Goal: Task Accomplishment & Management: Manage account settings

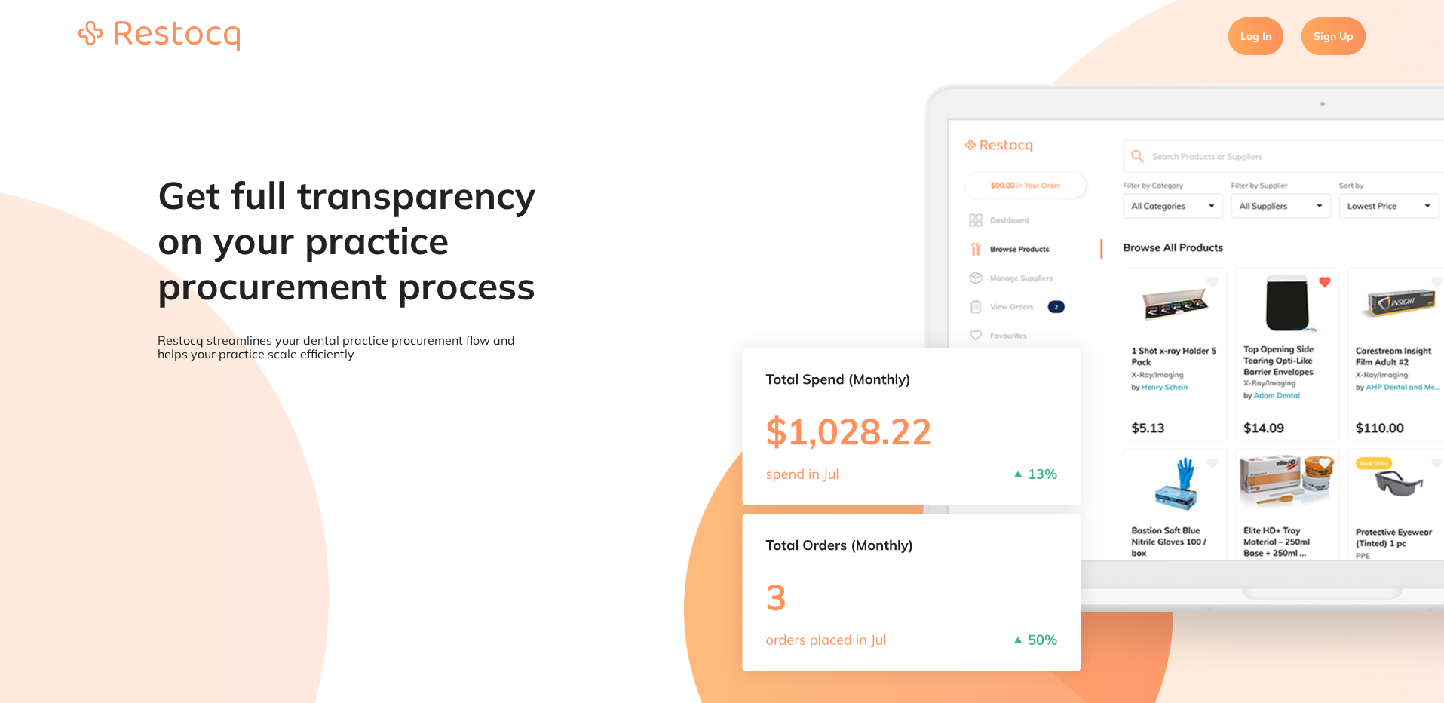
click at [1265, 43] on link "Log In" at bounding box center [1256, 36] width 55 height 38
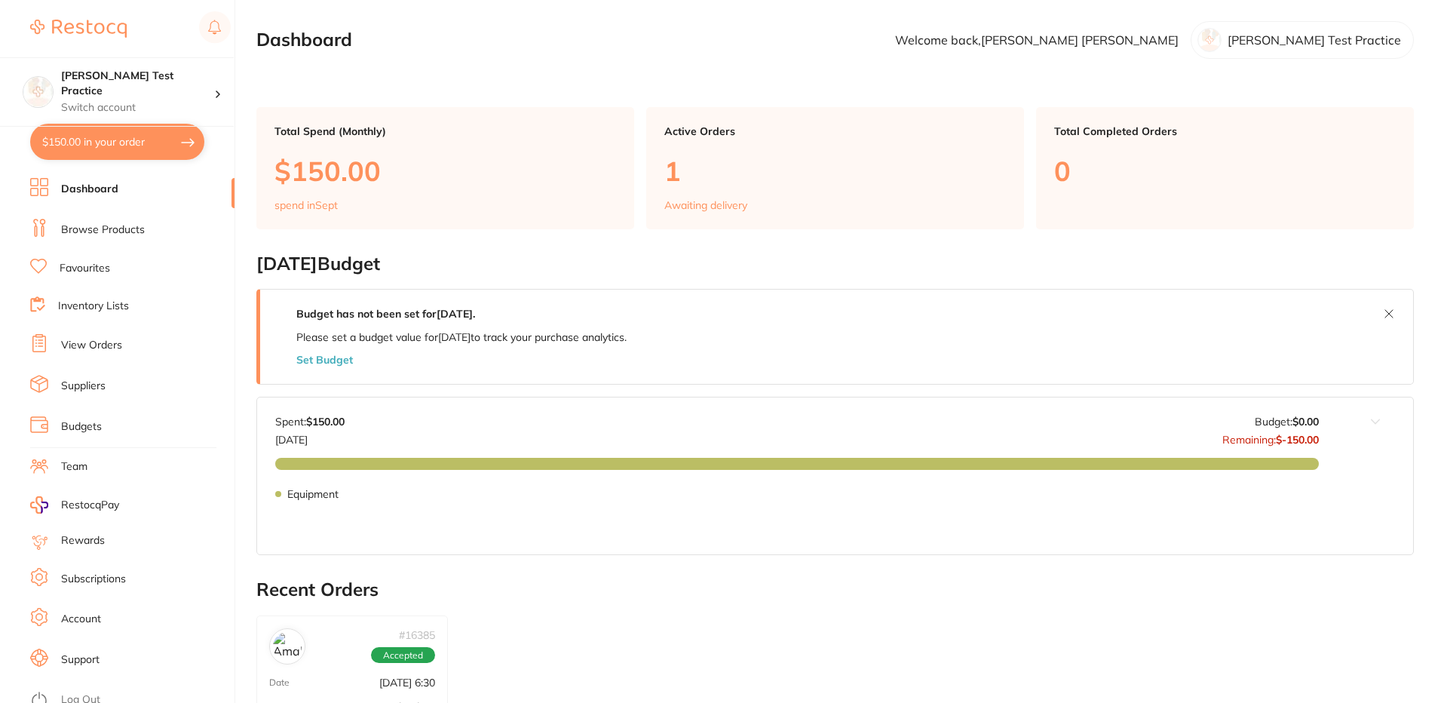
click at [84, 620] on link "Account" at bounding box center [81, 619] width 40 height 15
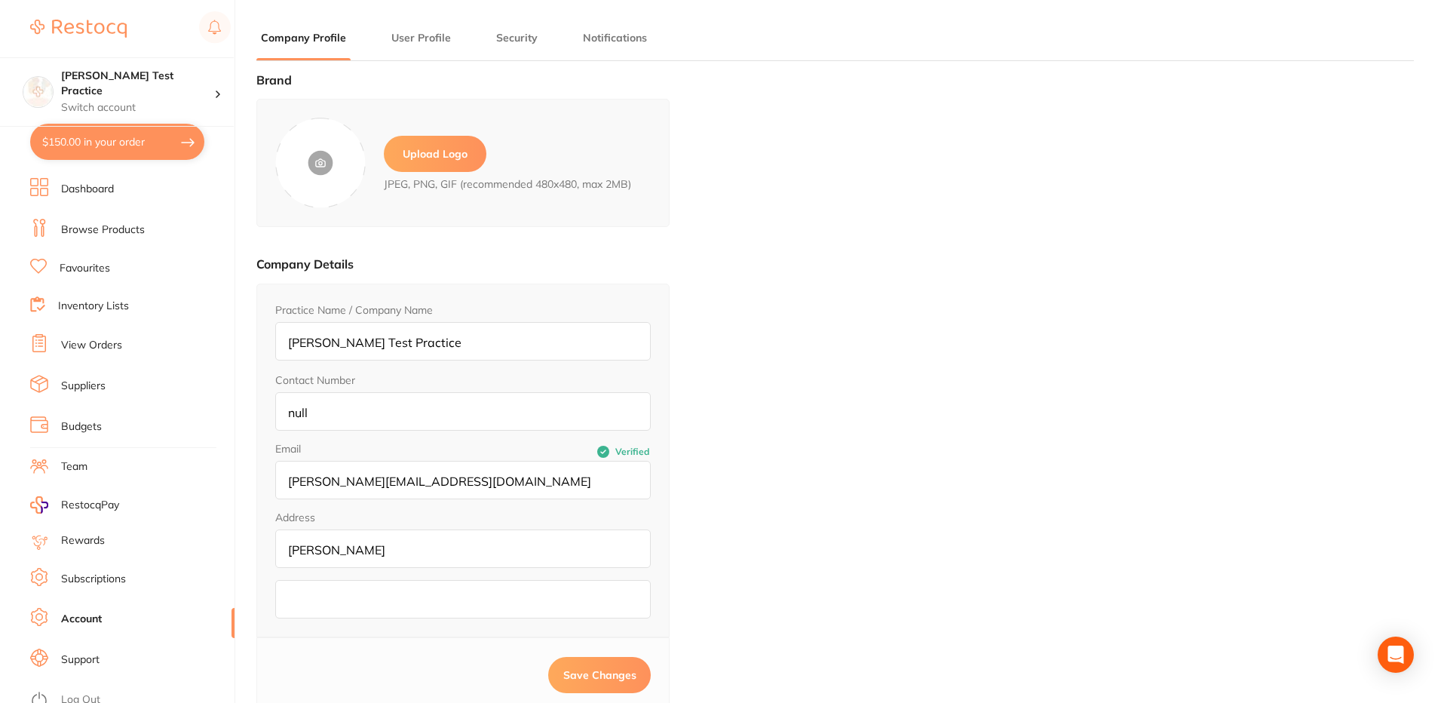
type input "[PERSON_NAME]"
type input "9207199852"
type input "[PERSON_NAME][EMAIL_ADDRESS][DOMAIN_NAME]"
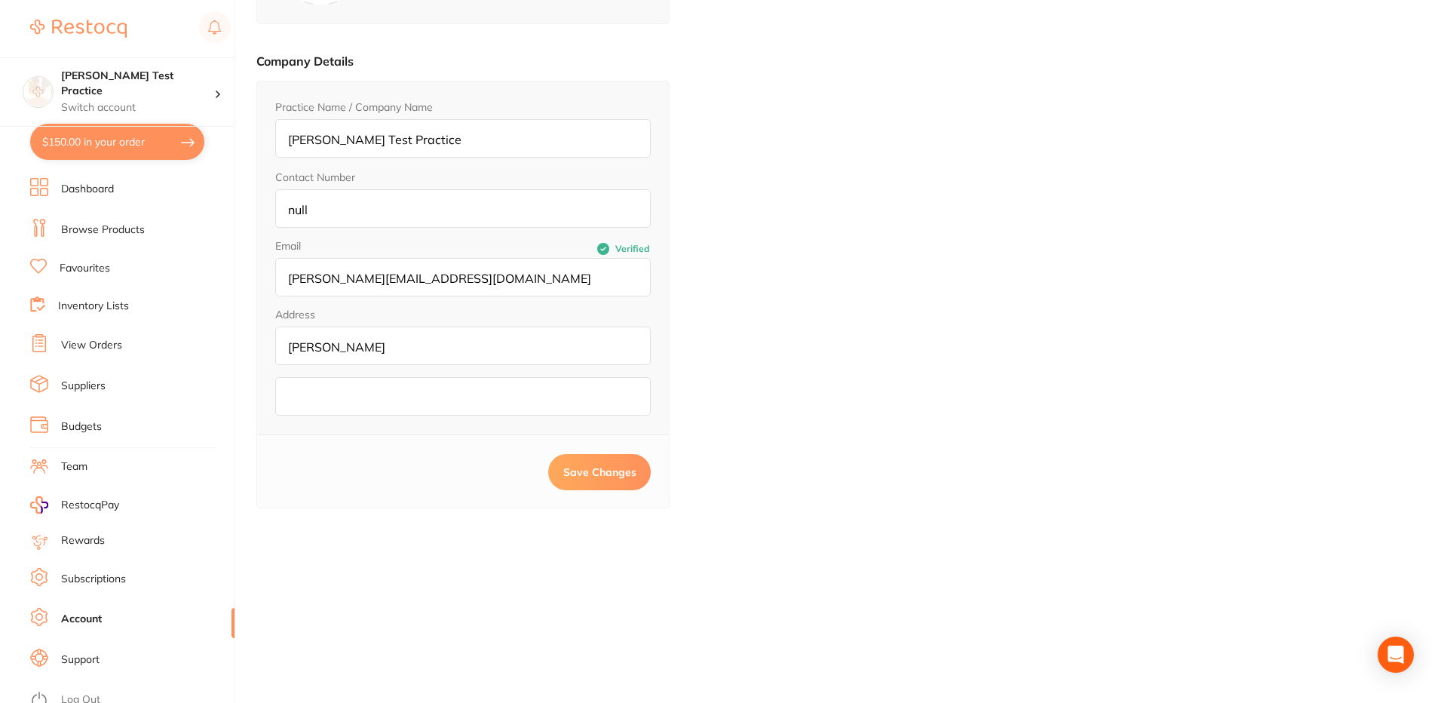
click at [406, 339] on input "[PERSON_NAME]" at bounding box center [463, 346] width 376 height 38
click at [414, 350] on input "[PERSON_NAME]" at bounding box center [463, 346] width 376 height 38
type input "[PERSON_NAME]"
click at [446, 576] on main "Company Profile User Profile Security Notifications Brand Upload Logo JPEG, PNG…" at bounding box center [850, 250] width 1188 height 906
